Goal: Understand process/instructions: Learn how to perform a task or action

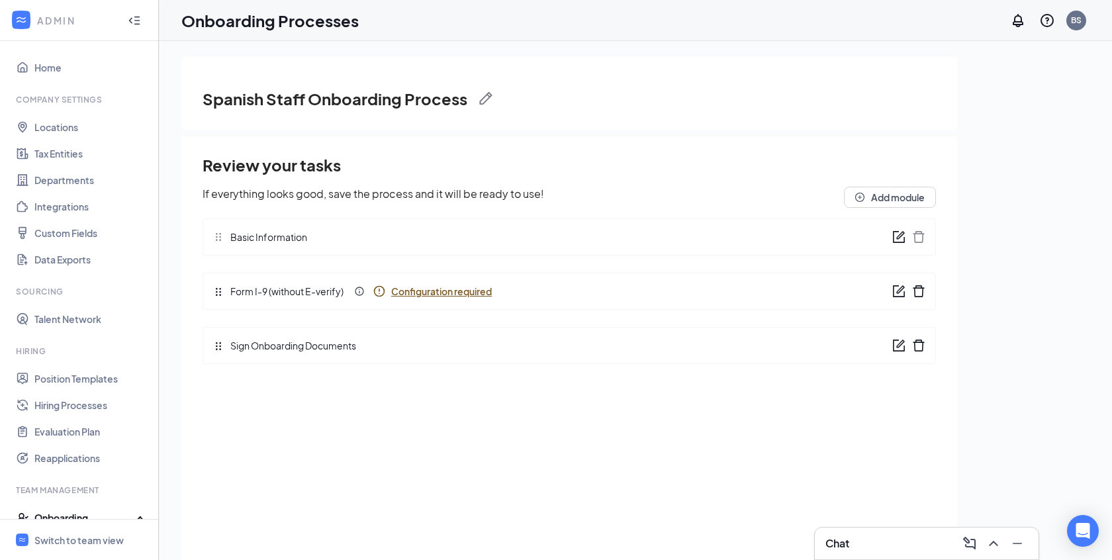
click at [375, 290] on icon "Info" at bounding box center [379, 291] width 13 height 13
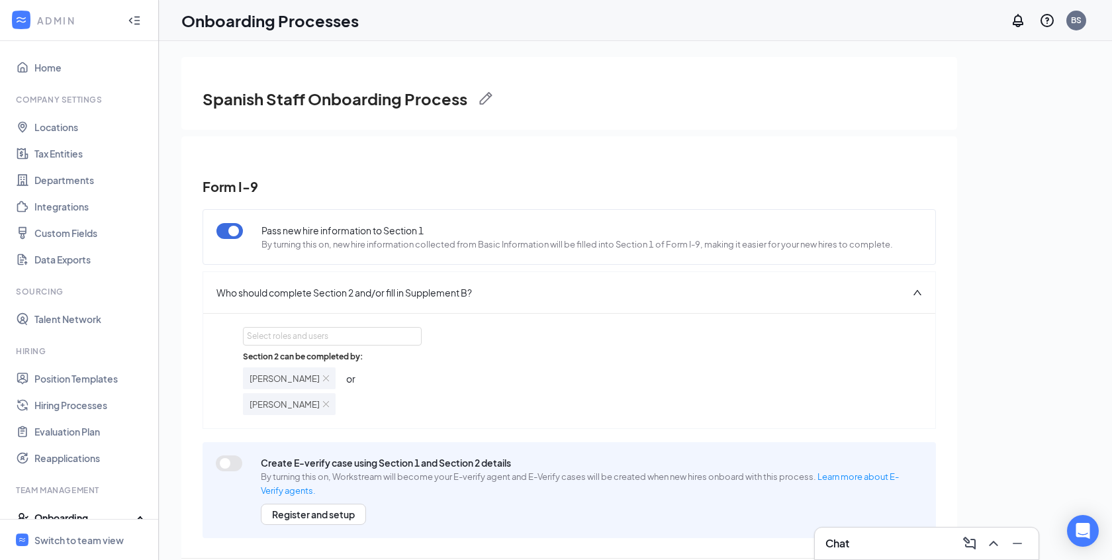
scroll to position [7, 0]
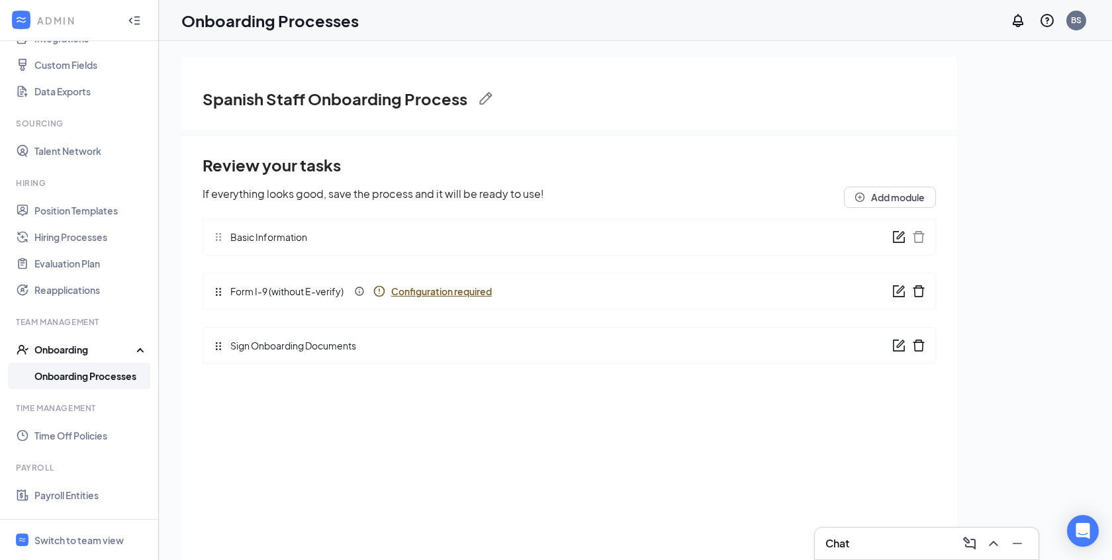
scroll to position [204, 0]
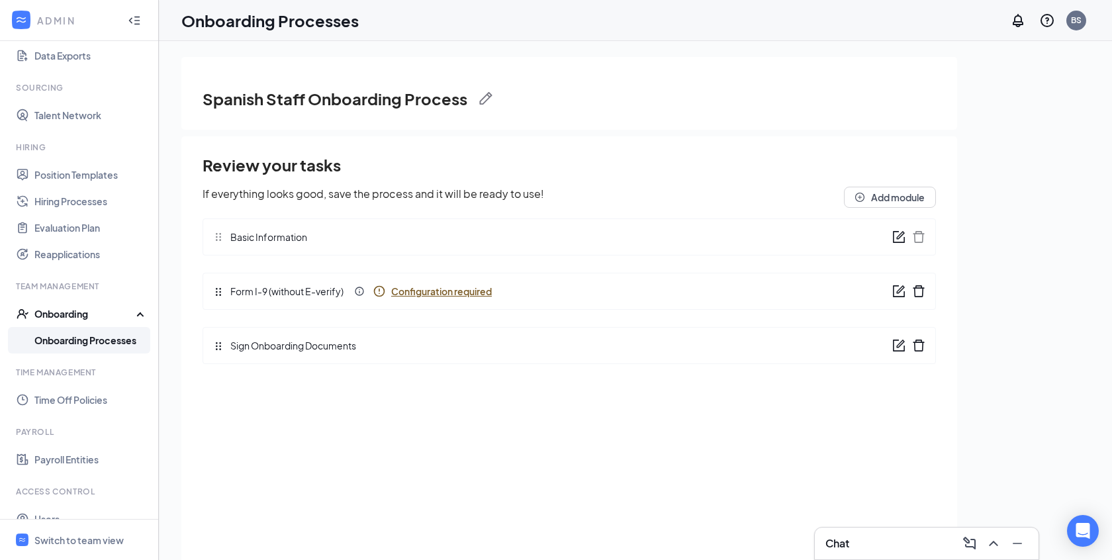
click at [105, 342] on link "Onboarding Processes" at bounding box center [90, 340] width 113 height 26
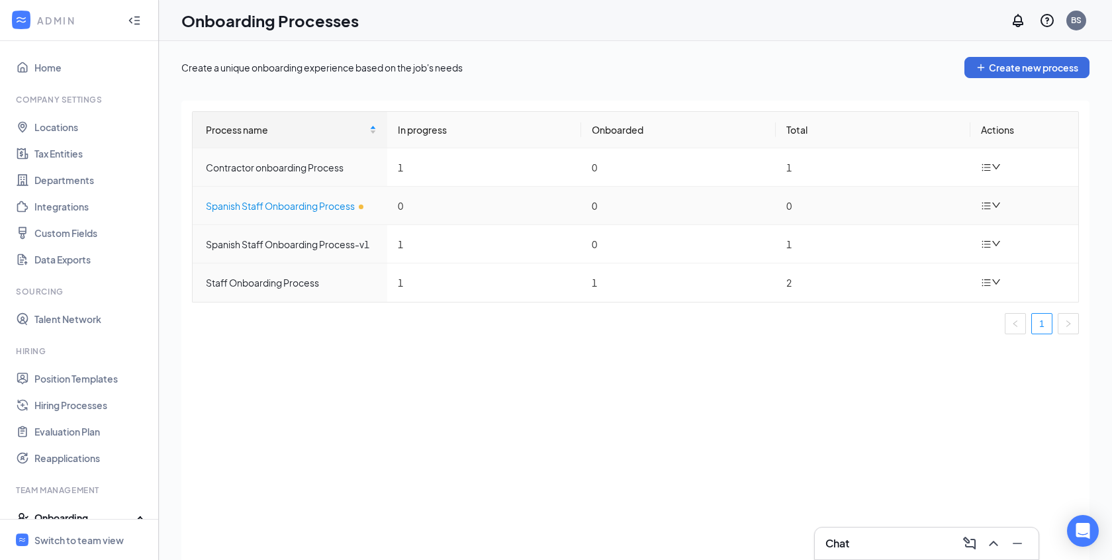
drag, startPoint x: 384, startPoint y: 205, endPoint x: 354, endPoint y: 205, distance: 29.8
click at [380, 205] on td "Spanish Staff Onboarding Process" at bounding box center [290, 206] width 195 height 38
click at [354, 205] on div "Spanish Staff Onboarding Process" at bounding box center [291, 206] width 171 height 15
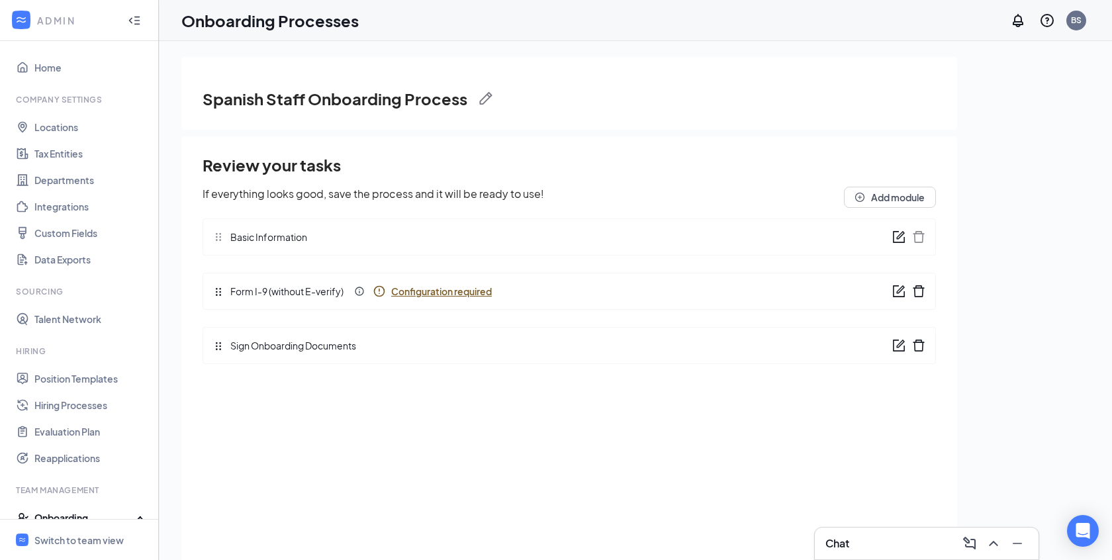
click at [380, 290] on icon "Info" at bounding box center [379, 291] width 13 height 13
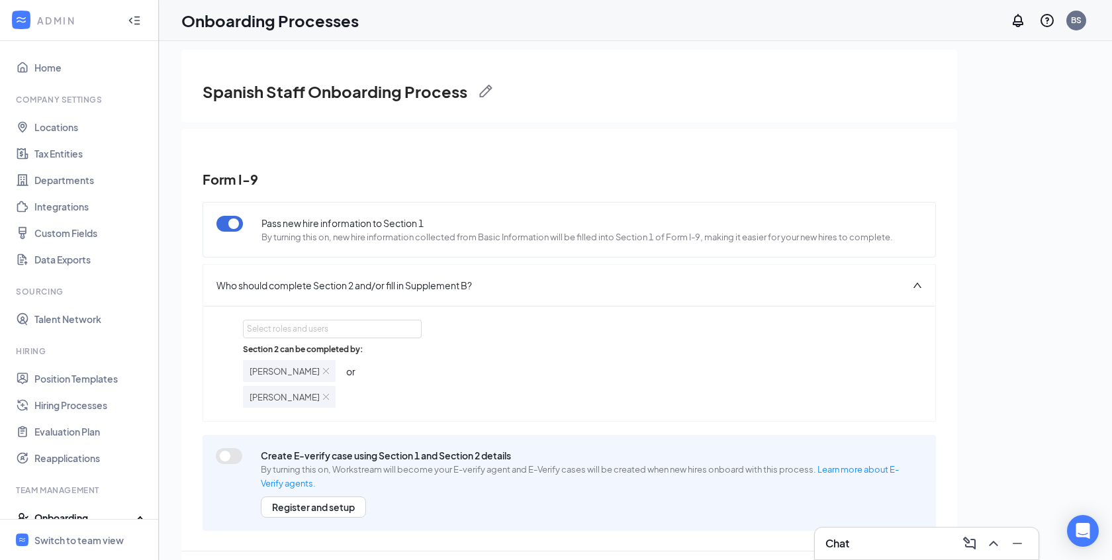
scroll to position [60, 0]
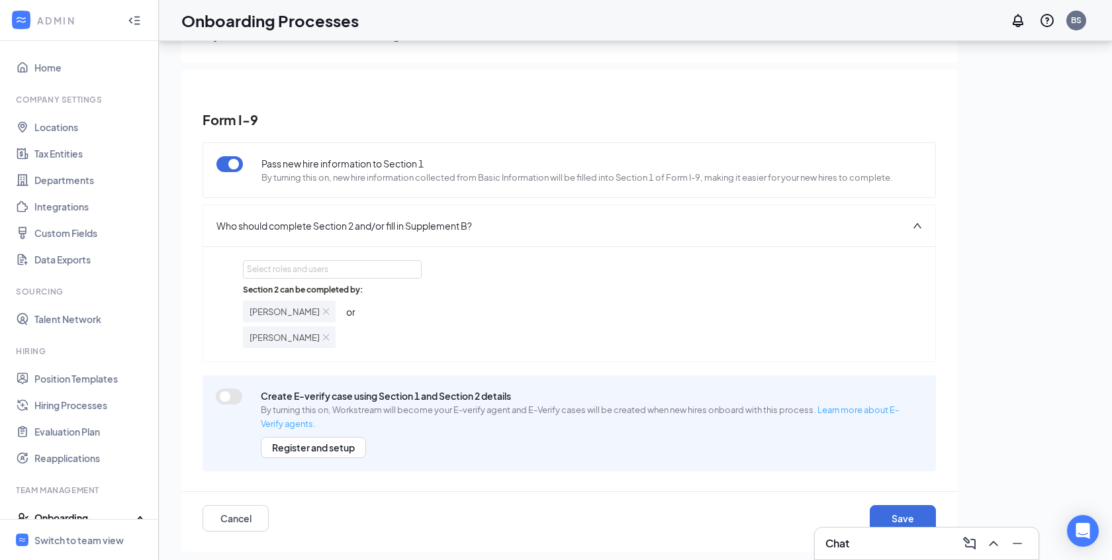
click at [309, 425] on link "Learn more about E-Verify agents." at bounding box center [580, 416] width 638 height 24
